Goal: Information Seeking & Learning: Learn about a topic

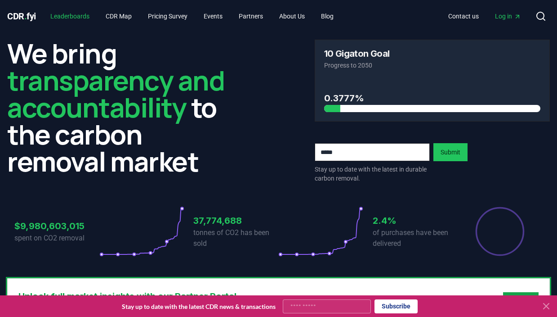
click at [63, 15] on link "Leaderboards" at bounding box center [70, 16] width 54 height 16
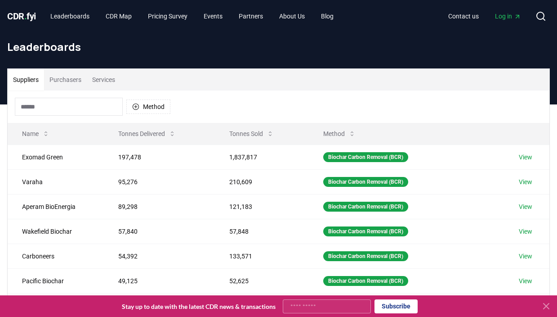
click at [68, 80] on button "Purchasers" at bounding box center [65, 80] width 43 height 22
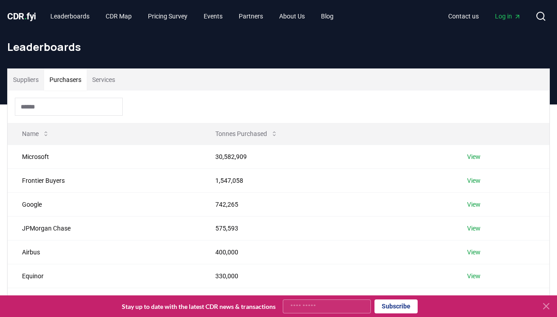
click at [67, 107] on input at bounding box center [69, 107] width 108 height 18
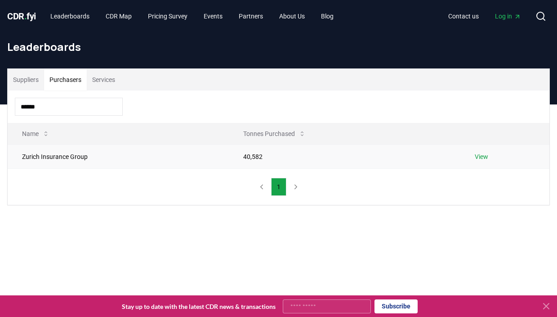
type input "******"
click at [54, 156] on td "Zurich Insurance Group" at bounding box center [118, 156] width 221 height 24
click at [481, 156] on link "View" at bounding box center [481, 156] width 13 height 9
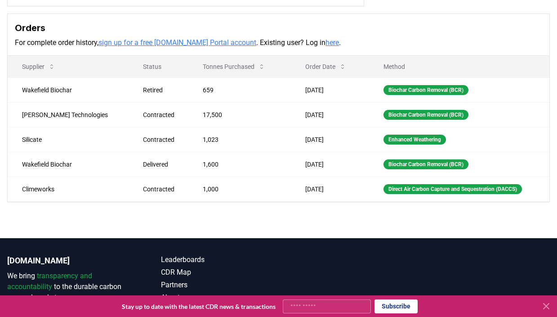
scroll to position [256, 0]
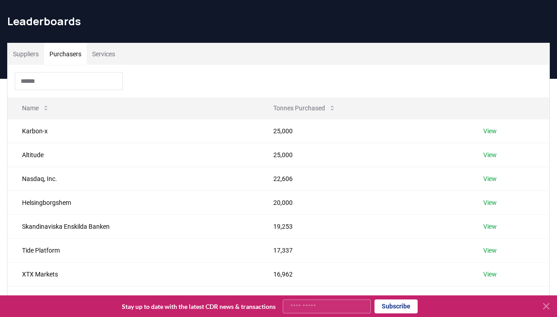
scroll to position [23, 0]
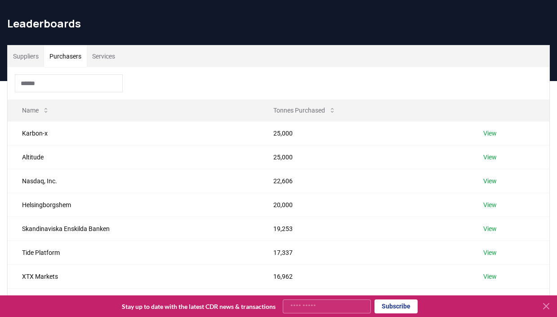
click at [23, 59] on button "Suppliers" at bounding box center [26, 56] width 36 height 22
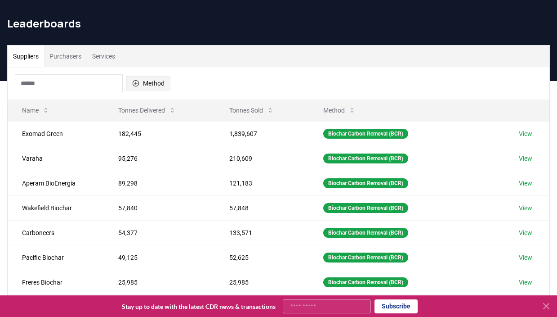
click at [134, 82] on icon "button" at bounding box center [135, 83] width 7 height 7
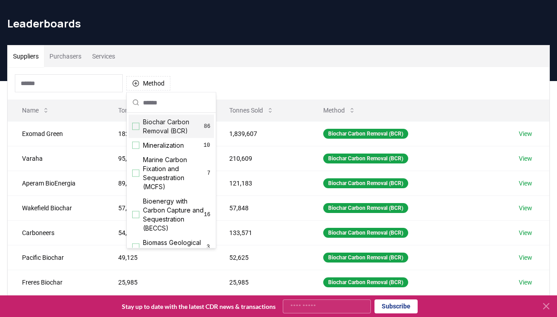
click at [136, 126] on div "Suggestions" at bounding box center [135, 126] width 7 height 7
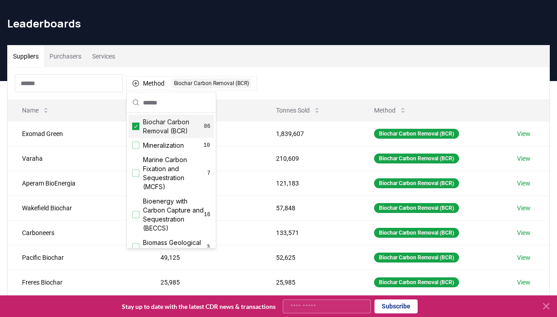
click at [261, 71] on div "Method 1 Biochar Carbon Removal (BCR)" at bounding box center [279, 83] width 542 height 32
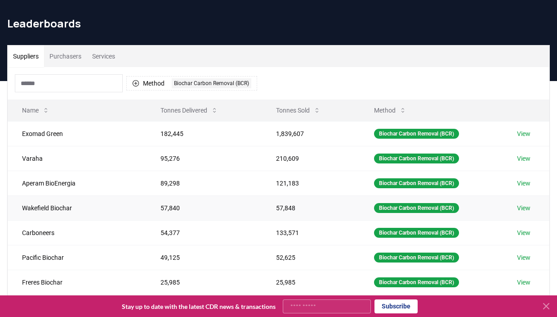
scroll to position [28, 0]
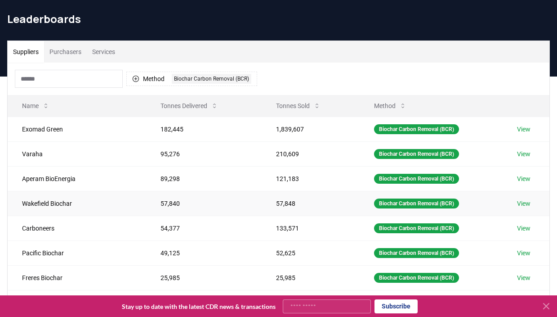
click at [520, 201] on link "View" at bounding box center [523, 203] width 13 height 9
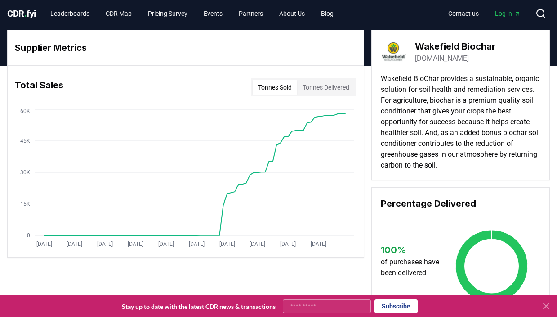
scroll to position [0, 0]
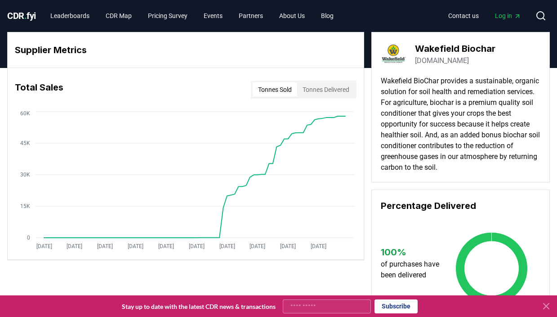
click at [448, 60] on link "[DOMAIN_NAME]" at bounding box center [442, 60] width 54 height 11
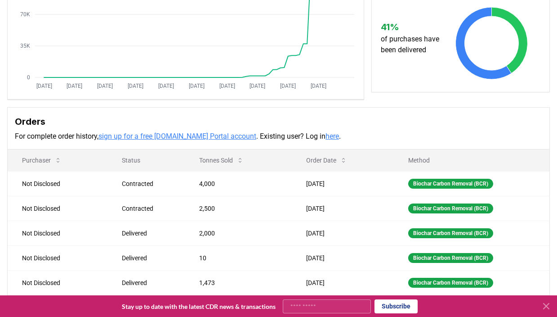
scroll to position [161, 0]
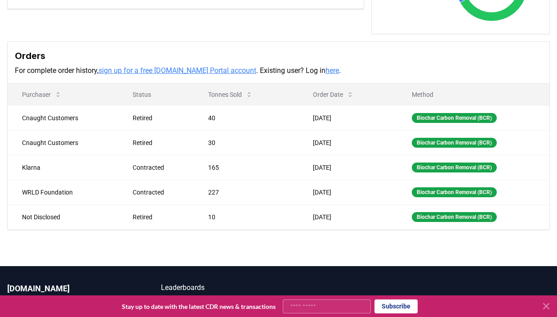
scroll to position [254, 0]
